Goal: Communication & Community: Connect with others

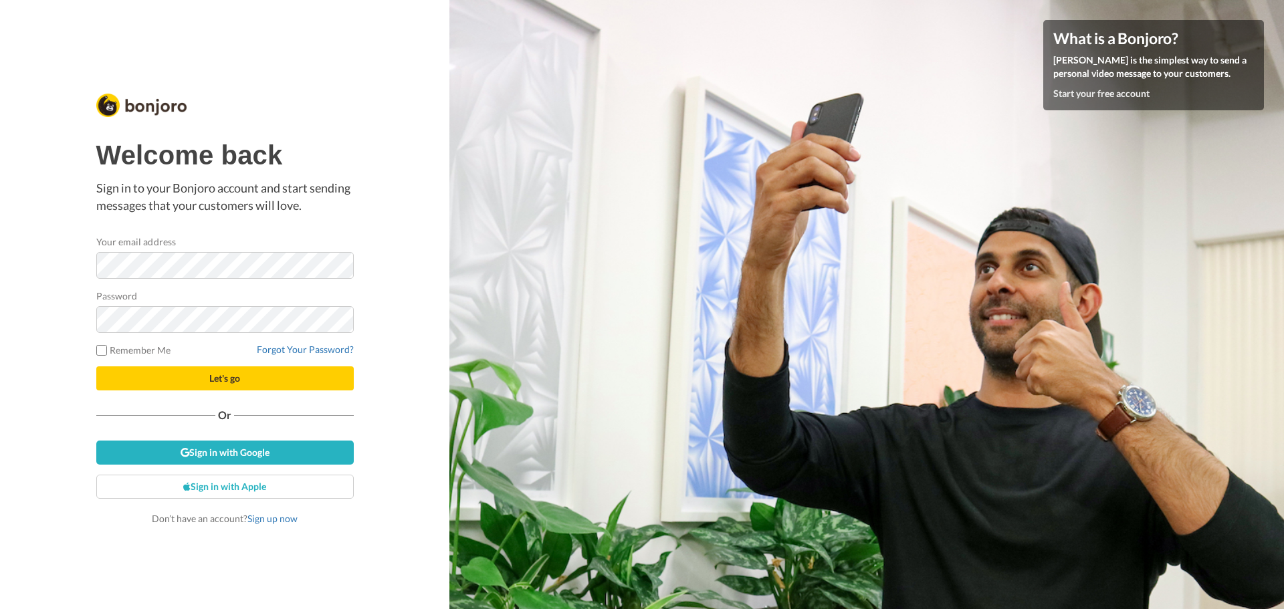
click at [16, 327] on div "Welcome back Sign in to your Bonjoro account and start sending messages that yo…" at bounding box center [224, 304] width 449 height 609
click at [197, 455] on link "Sign in with Google" at bounding box center [224, 453] width 257 height 24
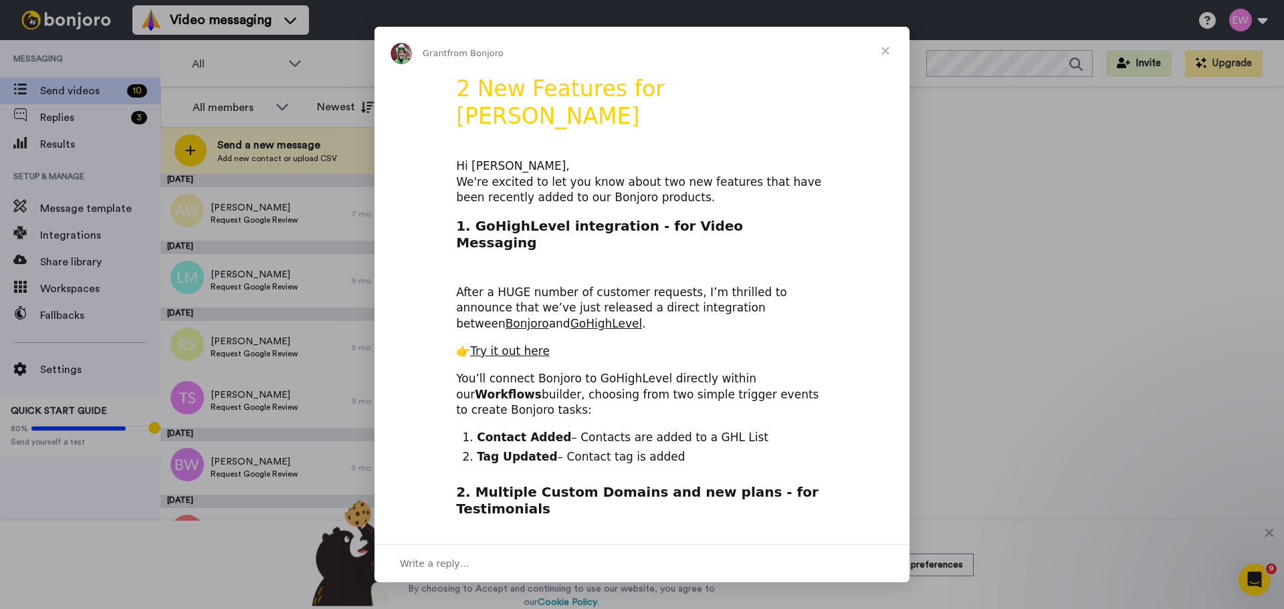
click at [887, 47] on span "Close" at bounding box center [885, 51] width 48 height 48
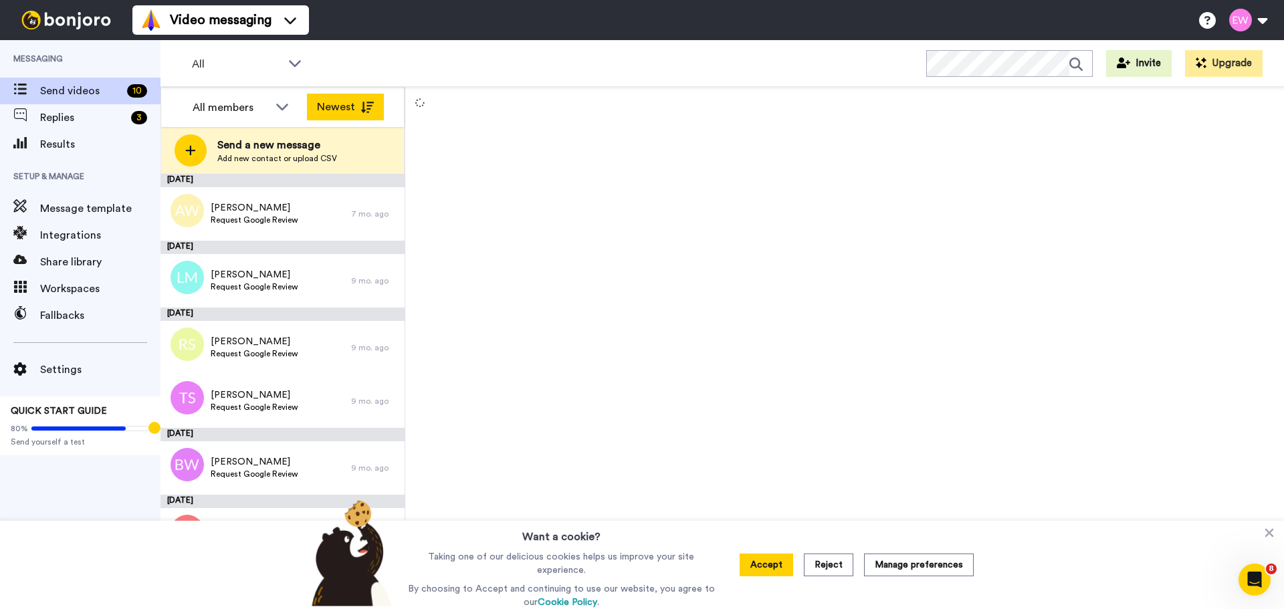
click at [357, 102] on button "Newest" at bounding box center [345, 107] width 77 height 27
click at [356, 106] on button "Oldest" at bounding box center [345, 107] width 77 height 27
click at [417, 102] on icon at bounding box center [419, 102] width 9 height 9
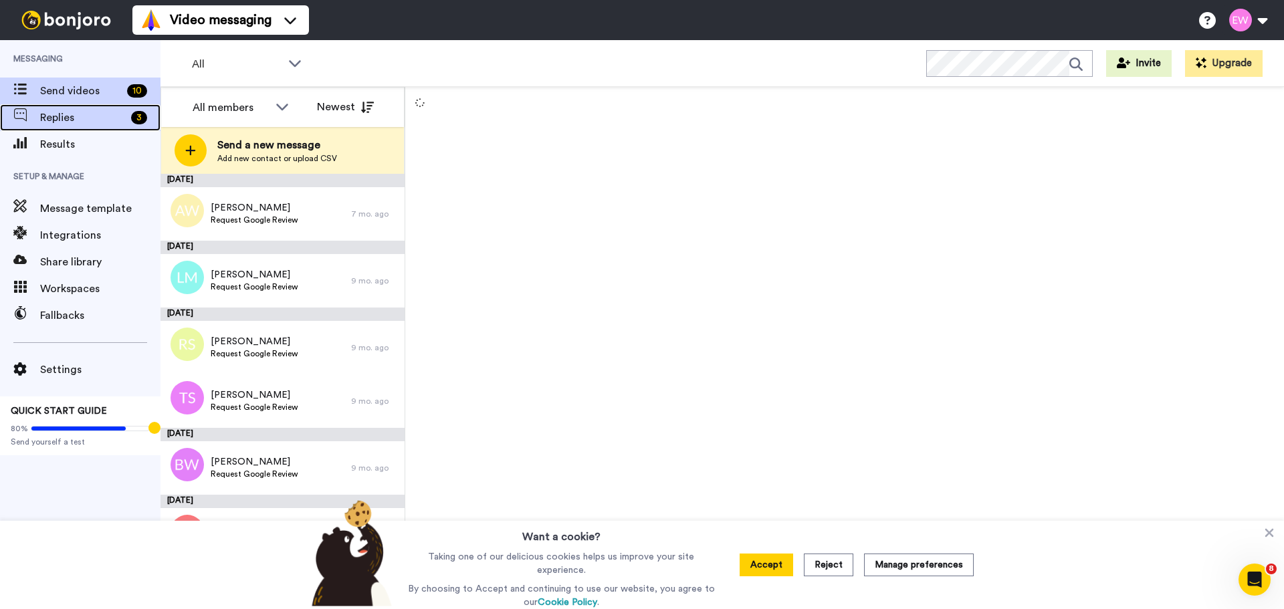
click at [94, 117] on span "Replies" at bounding box center [83, 118] width 86 height 16
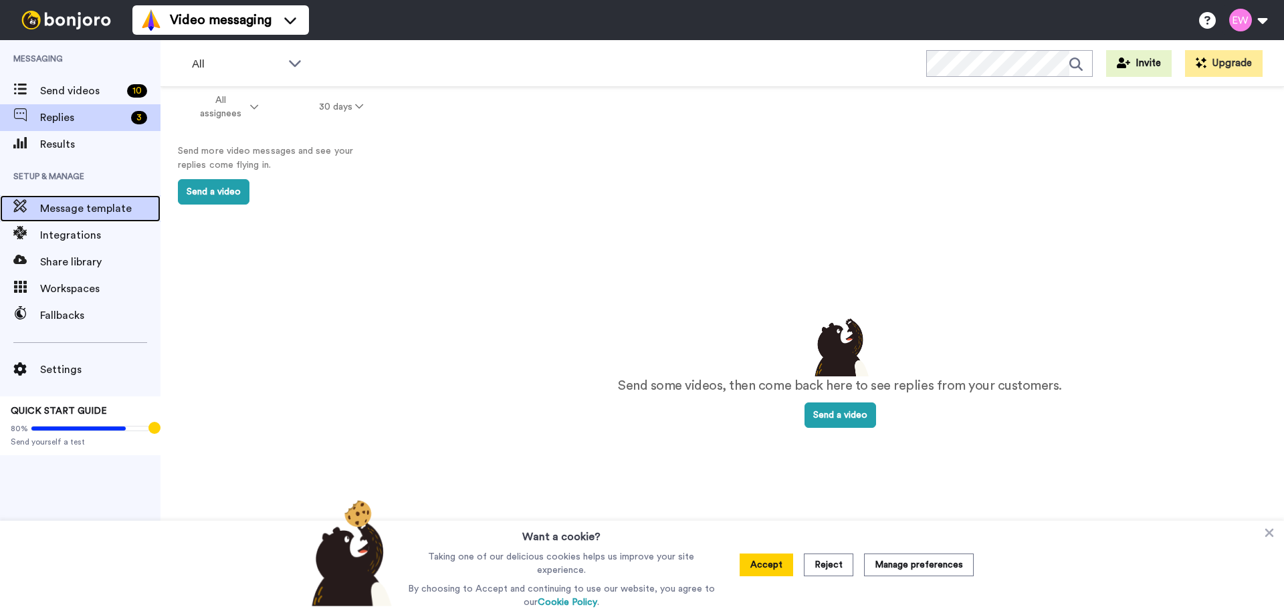
click at [70, 201] on span "Message template" at bounding box center [100, 209] width 120 height 16
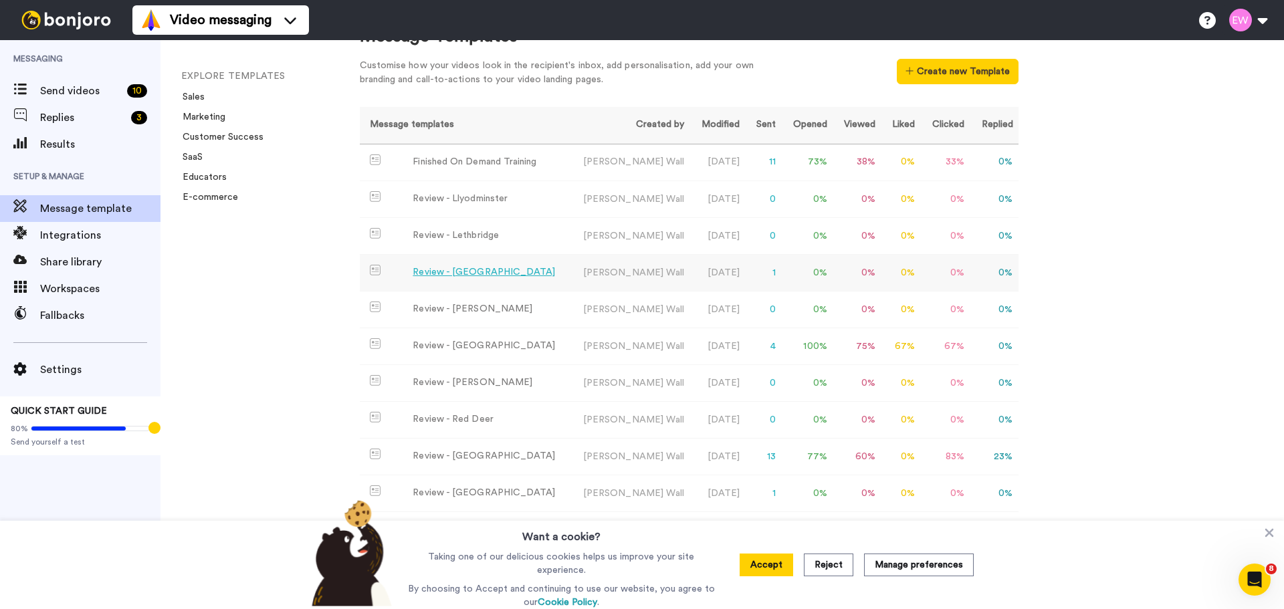
scroll to position [67, 0]
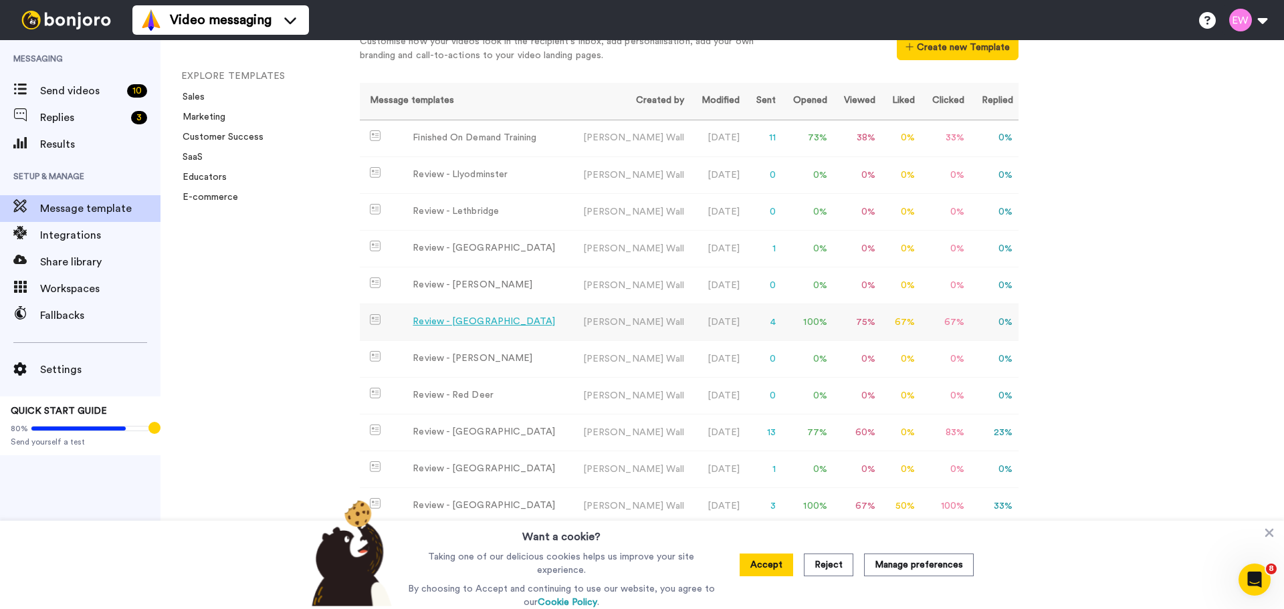
click at [455, 320] on div "Review - [GEOGRAPHIC_DATA]" at bounding box center [484, 322] width 142 height 14
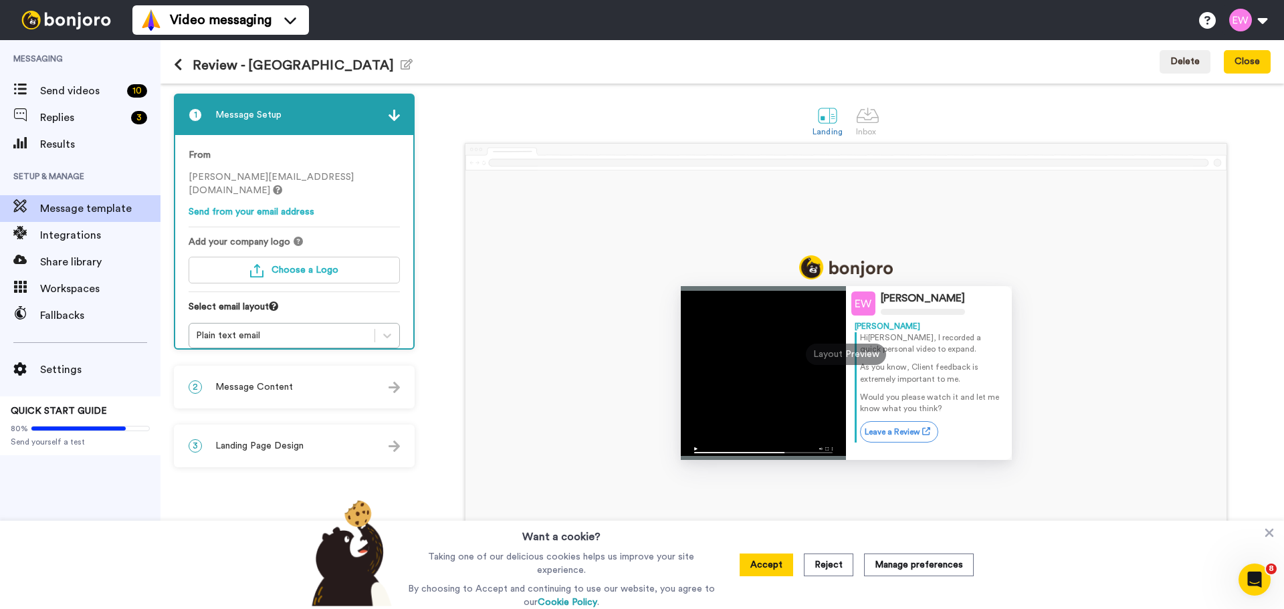
drag, startPoint x: 785, startPoint y: 560, endPoint x: 774, endPoint y: 530, distance: 31.3
click at [784, 558] on button "Accept" at bounding box center [766, 565] width 53 height 23
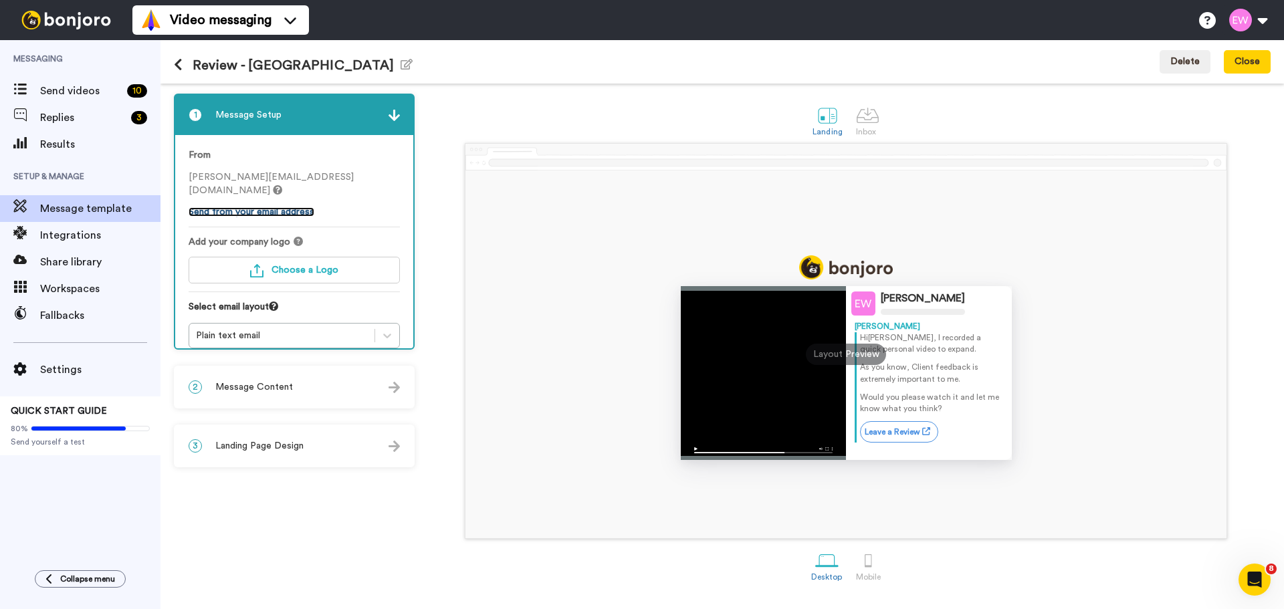
click at [272, 207] on link "Send from your email address" at bounding box center [252, 211] width 126 height 9
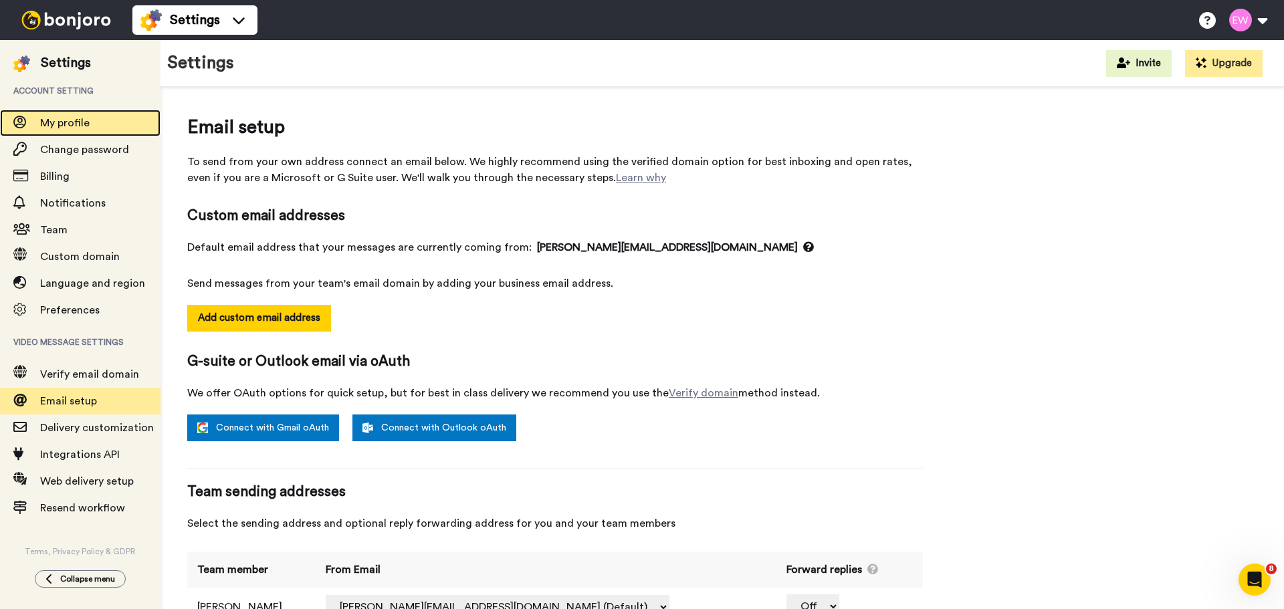
click at [72, 127] on span "My profile" at bounding box center [64, 123] width 49 height 11
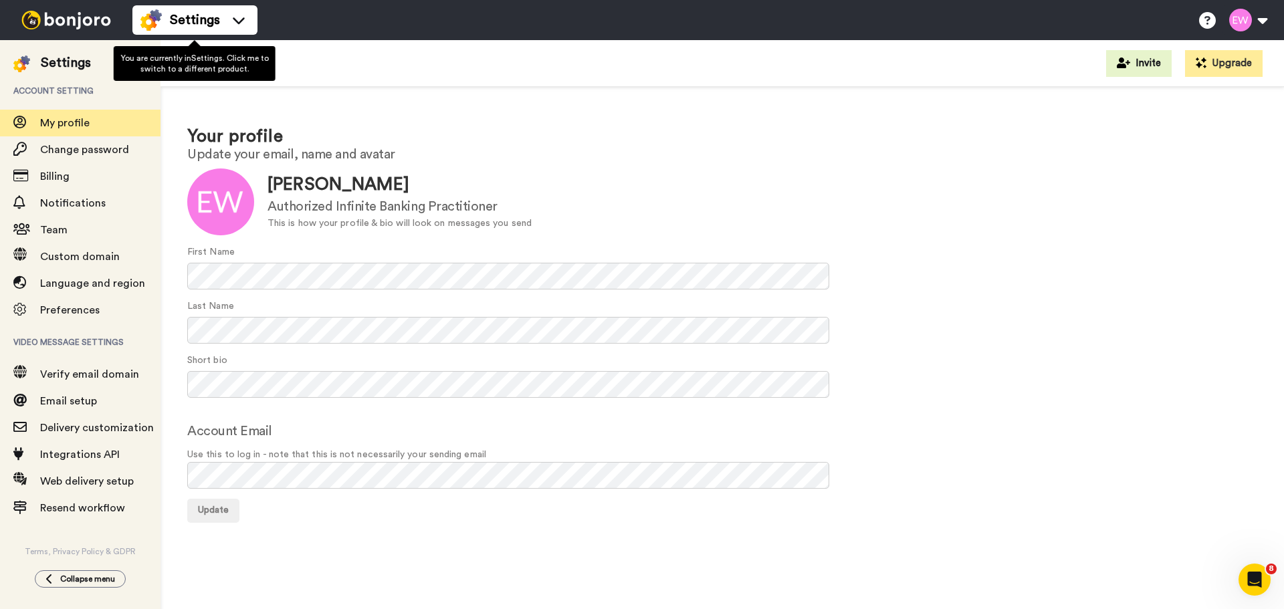
click at [194, 4] on ul "Settings" at bounding box center [194, 20] width 125 height 40
click at [193, 12] on span "Settings" at bounding box center [195, 20] width 50 height 19
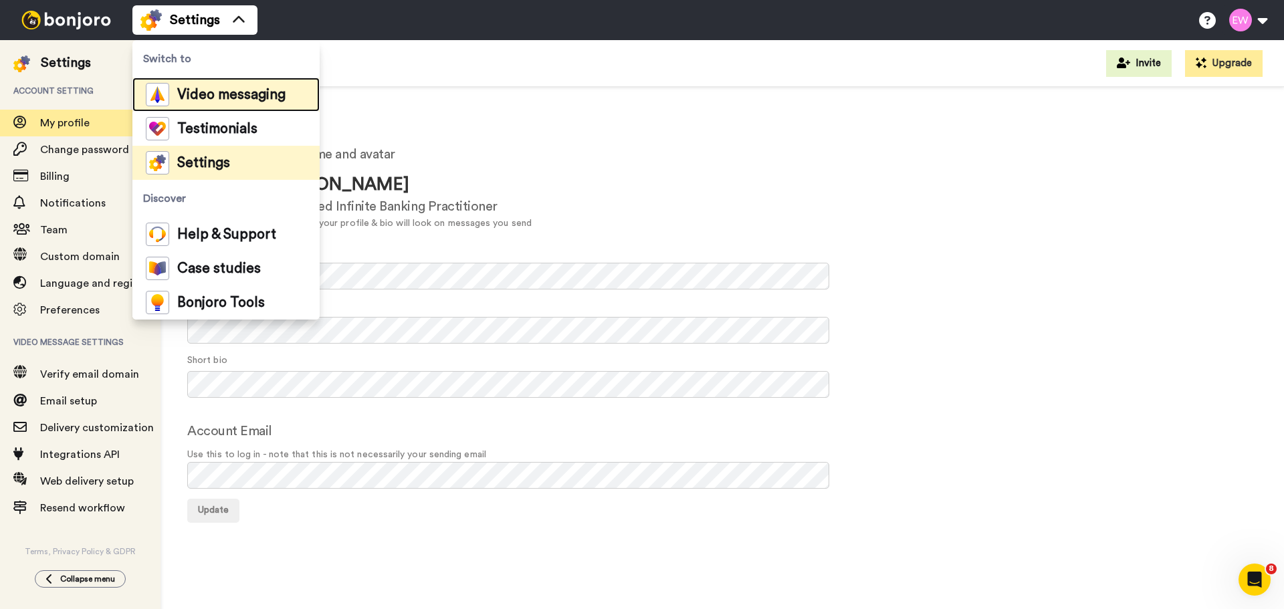
click at [208, 93] on span "Video messaging" at bounding box center [231, 94] width 108 height 13
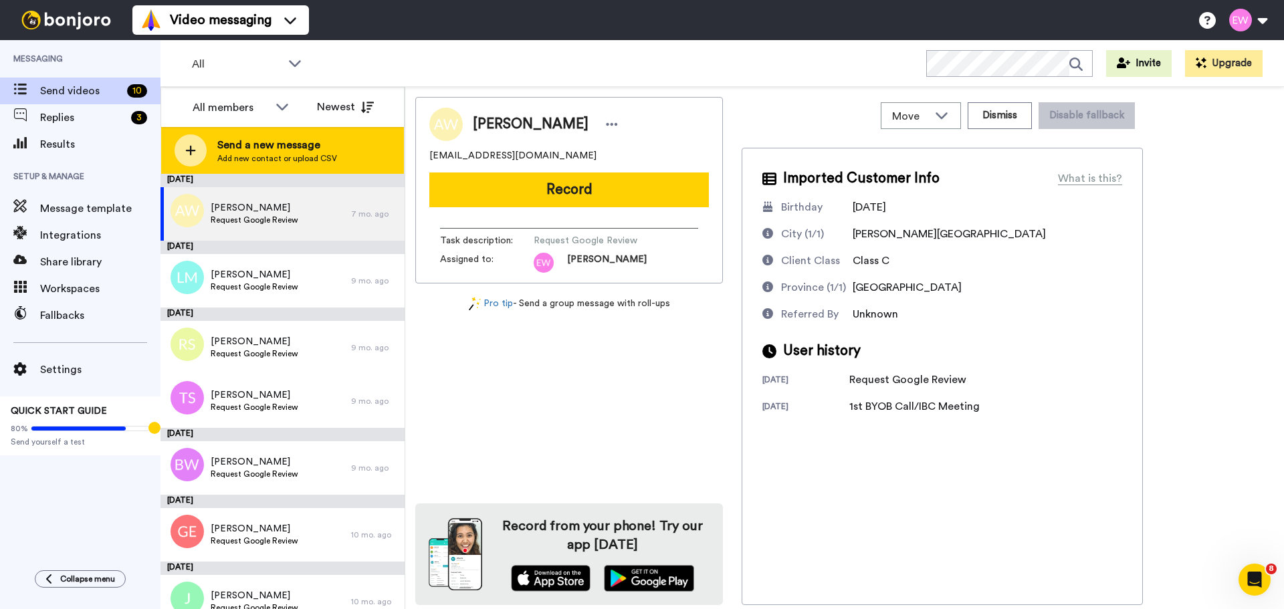
click at [204, 147] on div at bounding box center [191, 150] width 32 height 32
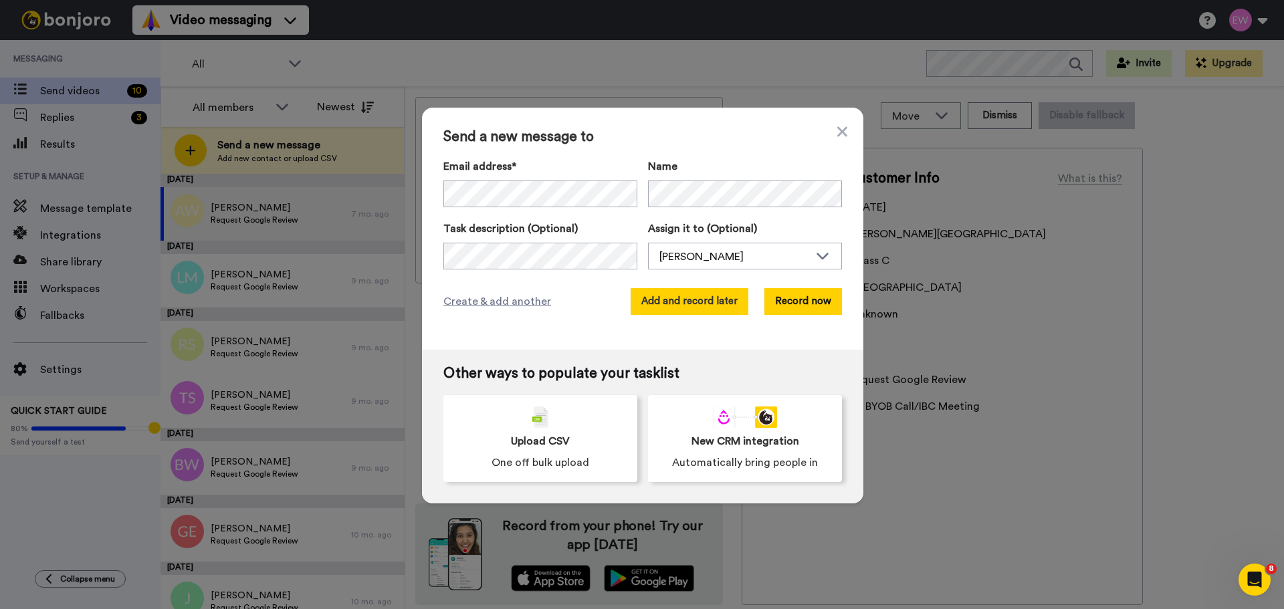
click at [685, 305] on button "Add and record later" at bounding box center [690, 301] width 118 height 27
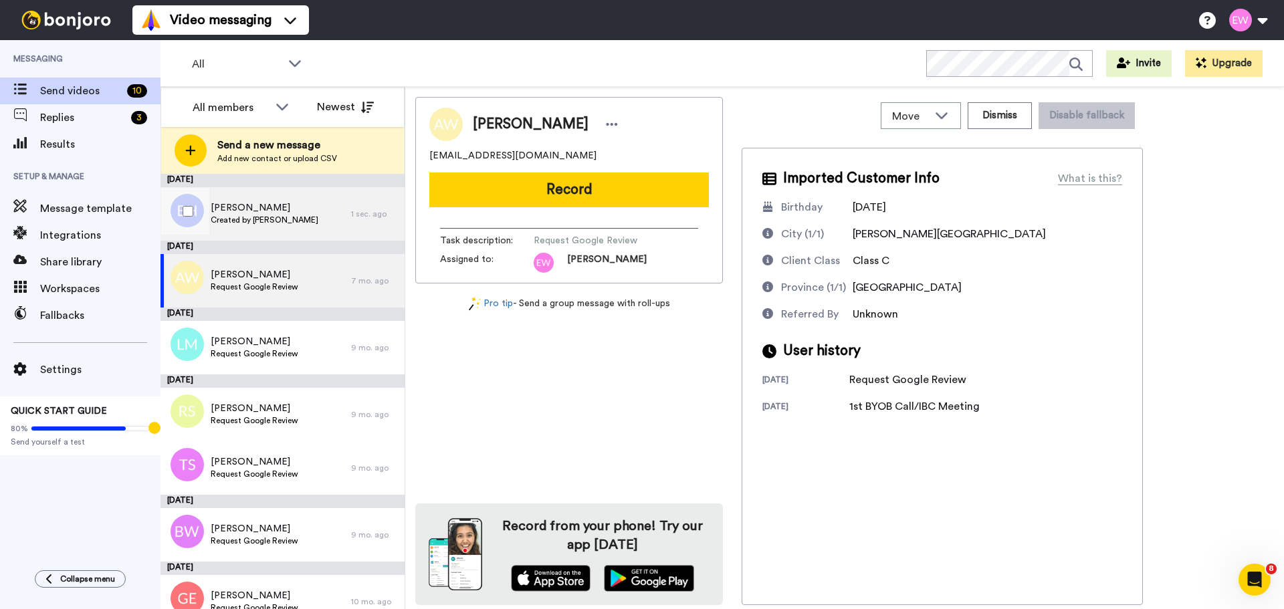
click at [302, 225] on div "Brent Hirsche Created by Elizabeth Wall" at bounding box center [265, 213] width 108 height 25
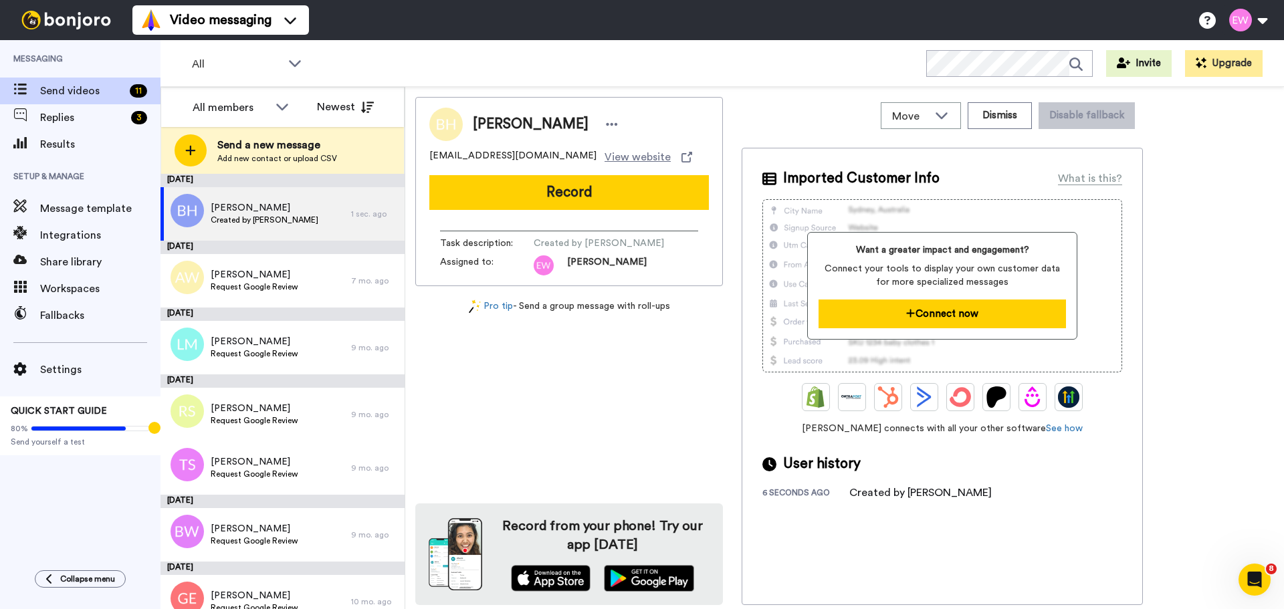
click at [956, 318] on button "Connect now" at bounding box center [942, 314] width 247 height 29
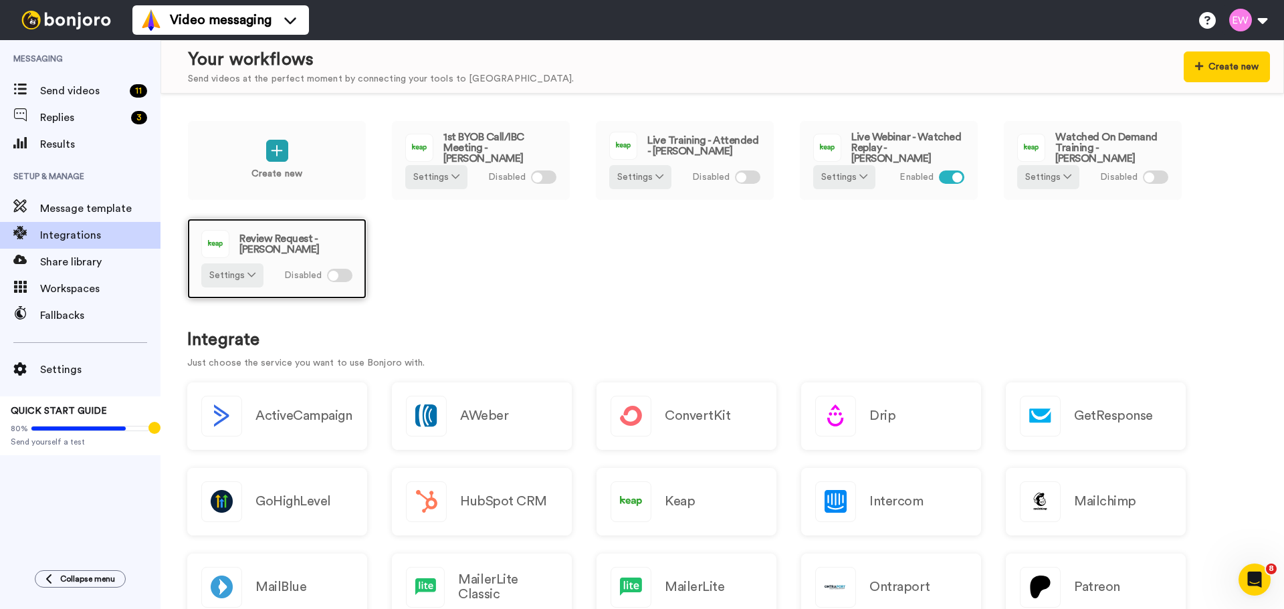
click at [337, 278] on div at bounding box center [333, 276] width 10 height 10
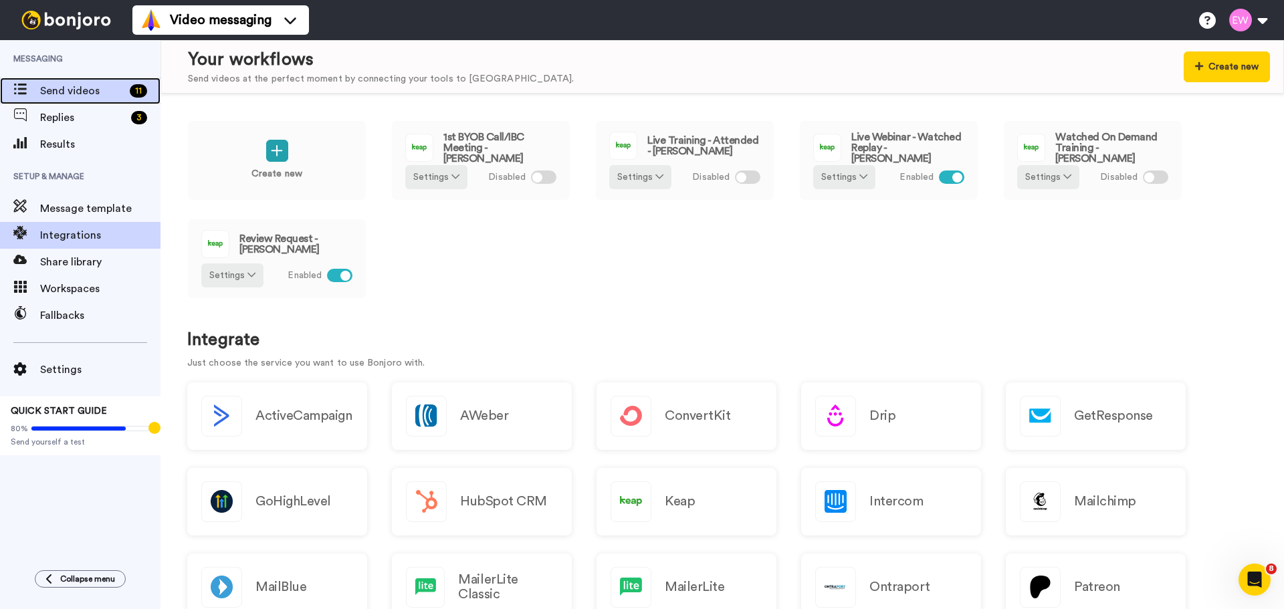
click at [84, 90] on span "Send videos" at bounding box center [82, 91] width 84 height 16
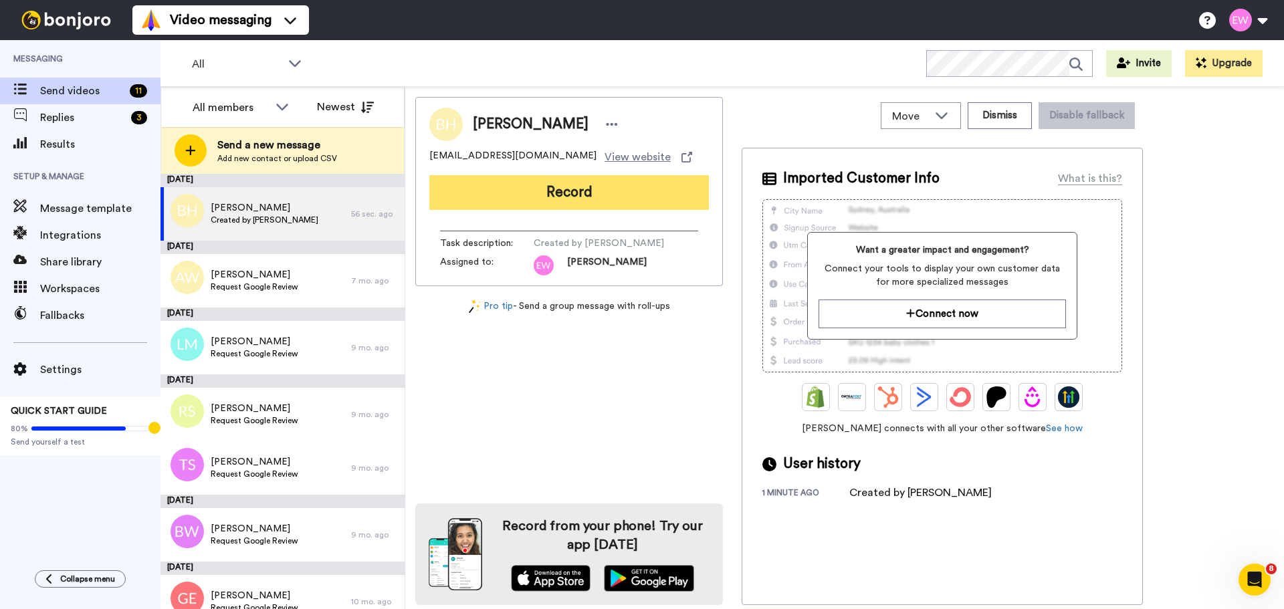
click at [520, 197] on button "Record" at bounding box center [569, 192] width 280 height 35
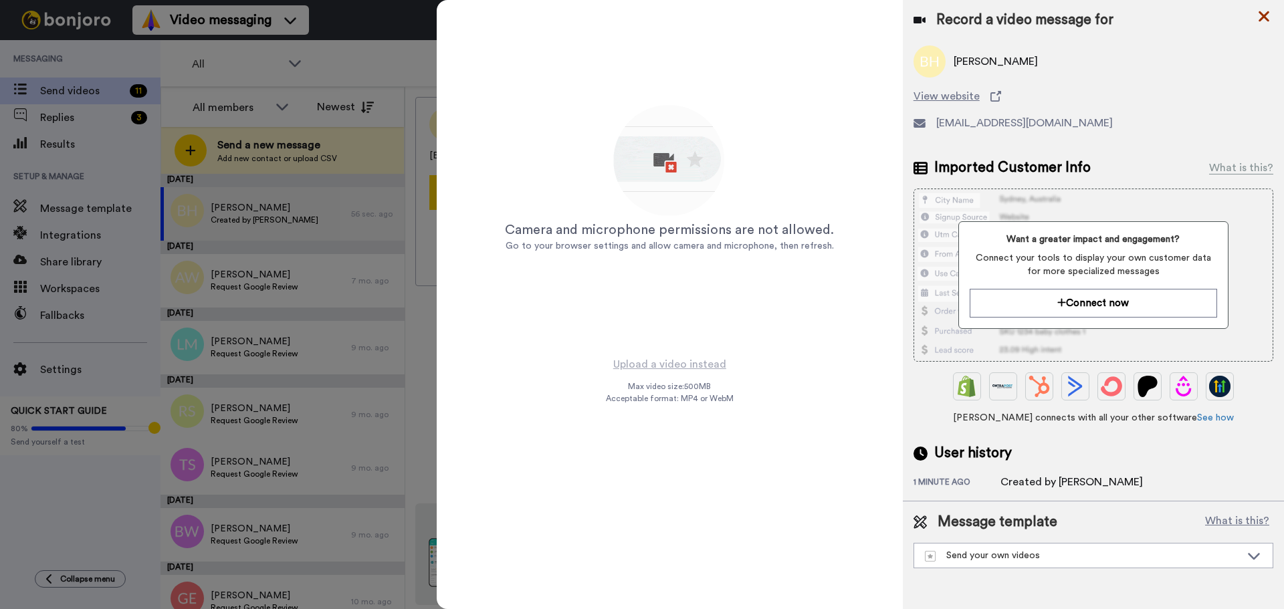
click at [1264, 14] on icon at bounding box center [1263, 16] width 13 height 17
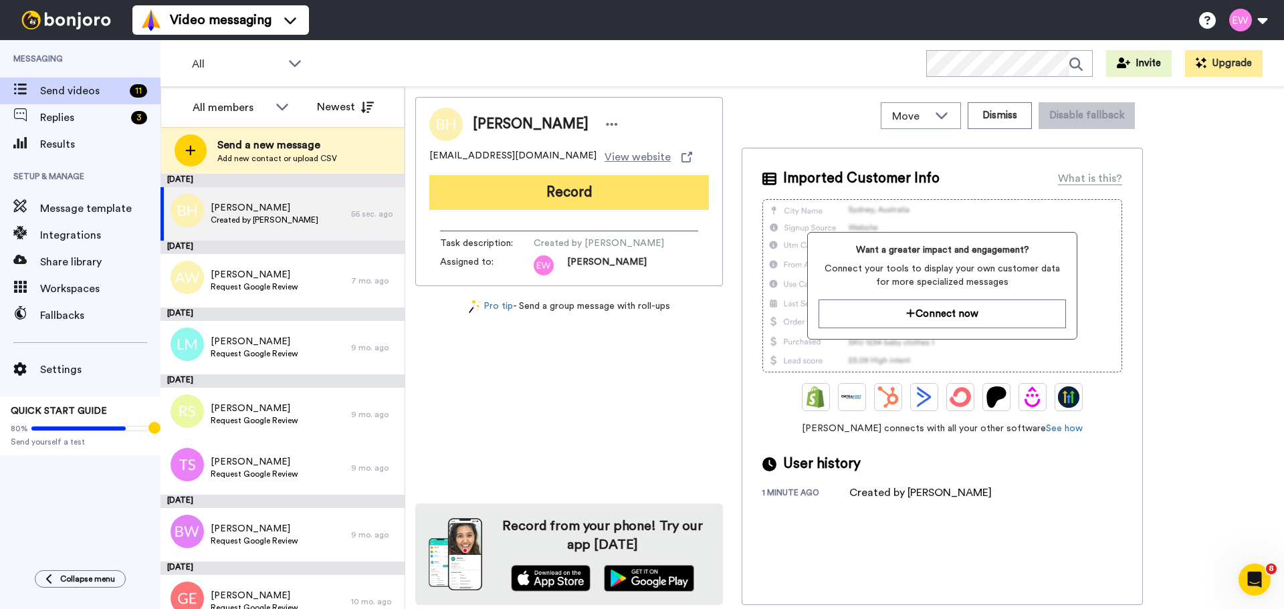
click at [623, 196] on button "Record" at bounding box center [569, 192] width 280 height 35
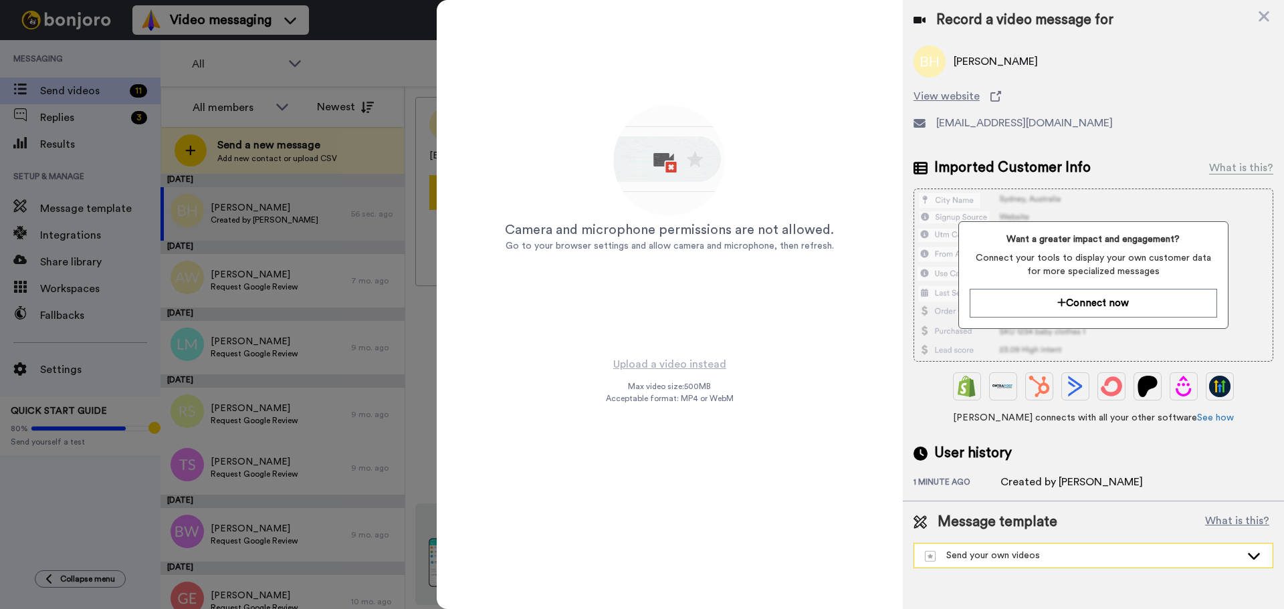
click at [1055, 552] on div "Send your own videos" at bounding box center [1083, 555] width 316 height 13
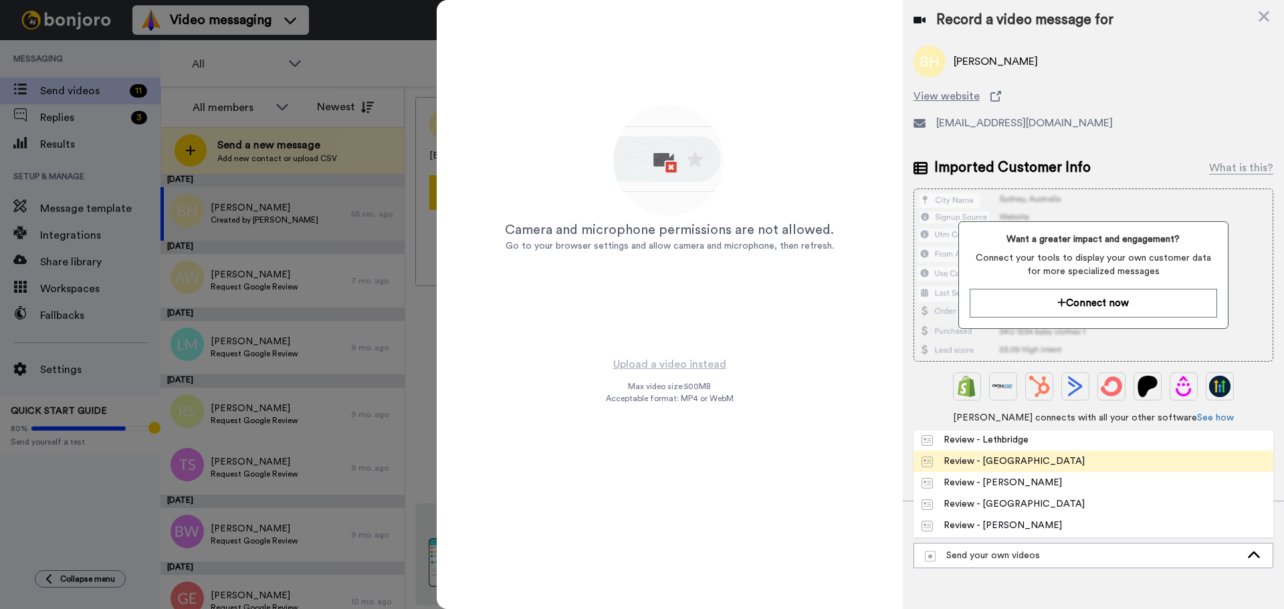
scroll to position [67, 0]
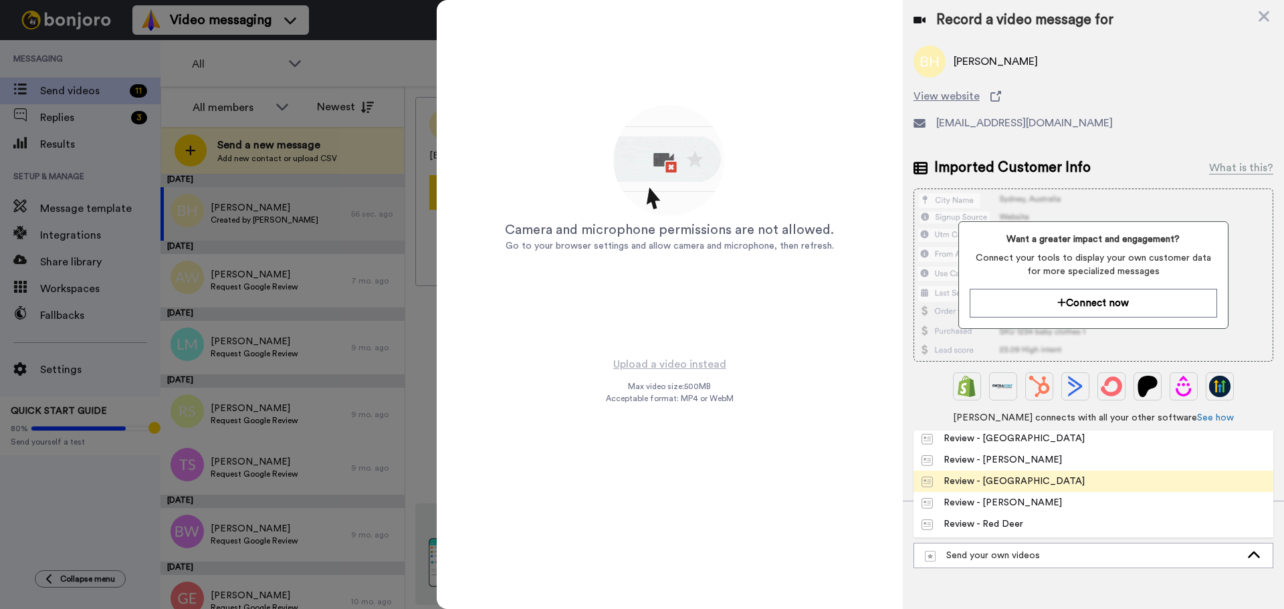
click at [991, 481] on div "Review - [GEOGRAPHIC_DATA]" at bounding box center [1002, 481] width 163 height 13
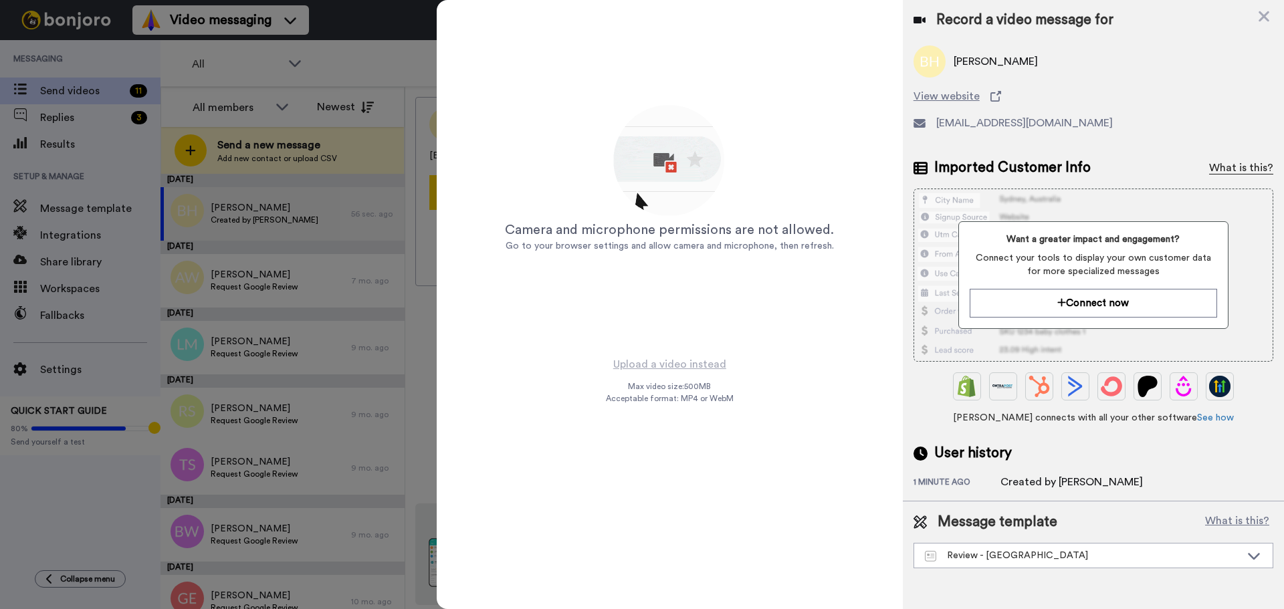
click at [1228, 163] on div "What is this?" at bounding box center [1241, 168] width 64 height 16
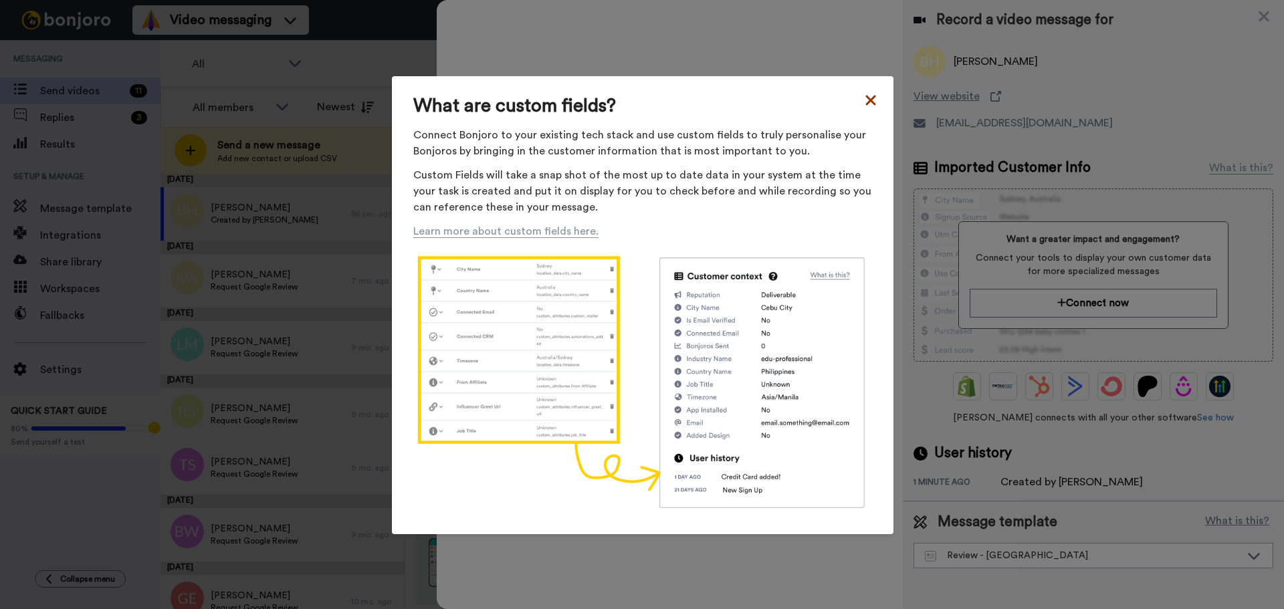
click at [869, 93] on icon at bounding box center [870, 100] width 13 height 16
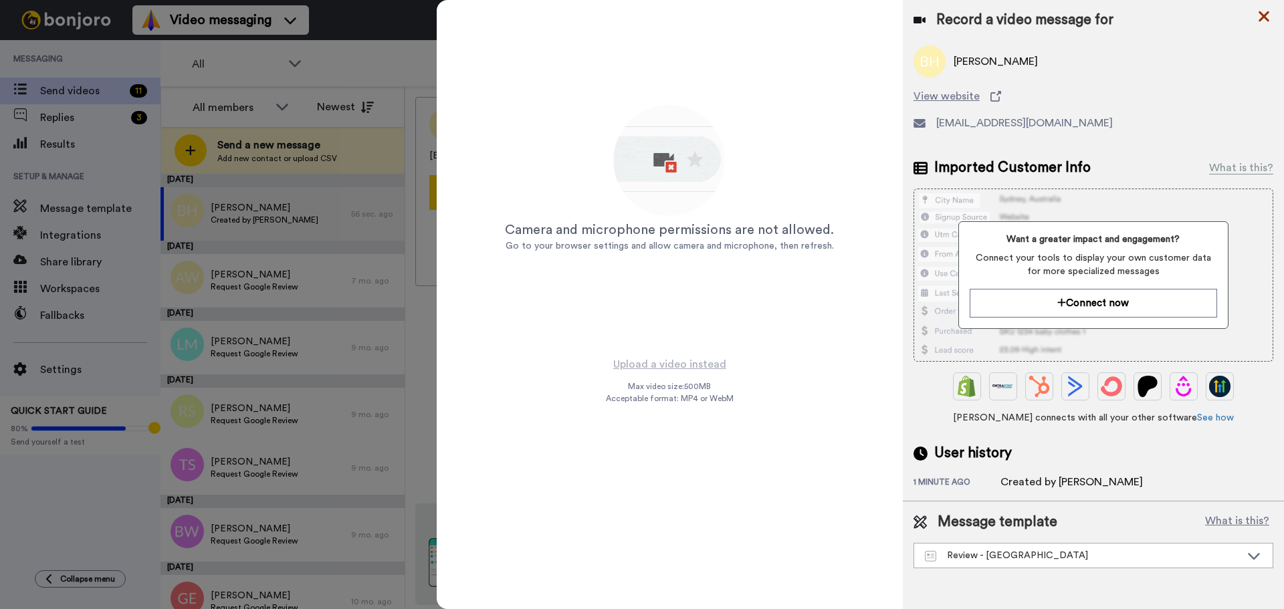
click at [1258, 14] on icon at bounding box center [1263, 16] width 13 height 17
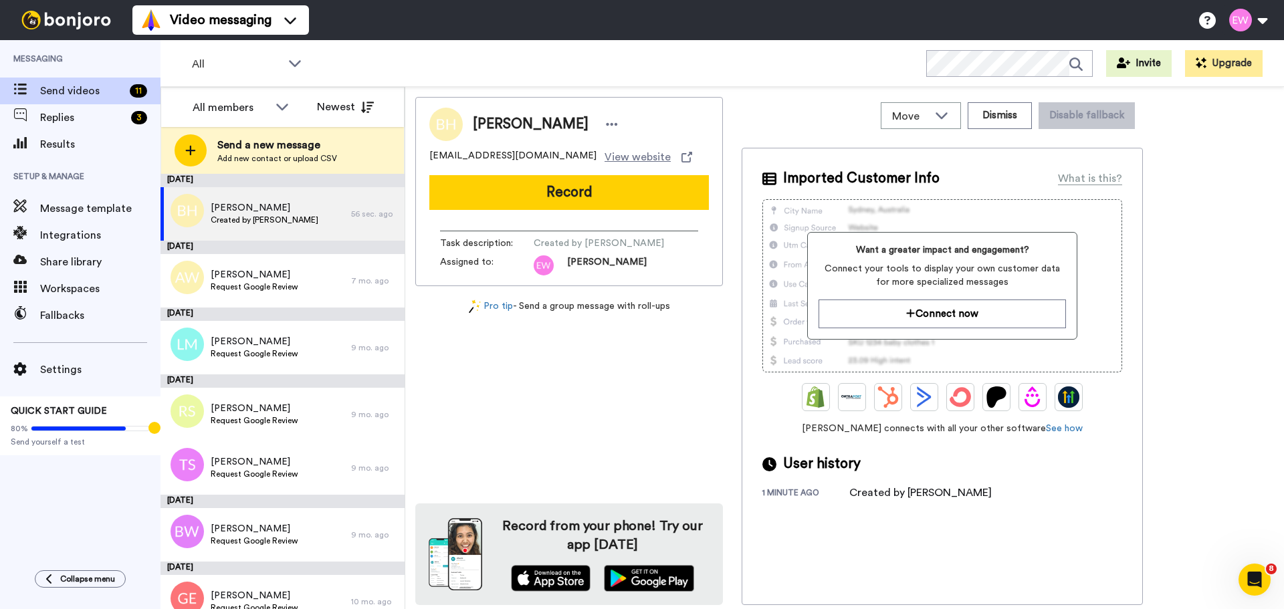
scroll to position [0, 0]
